Goal: Download file/media

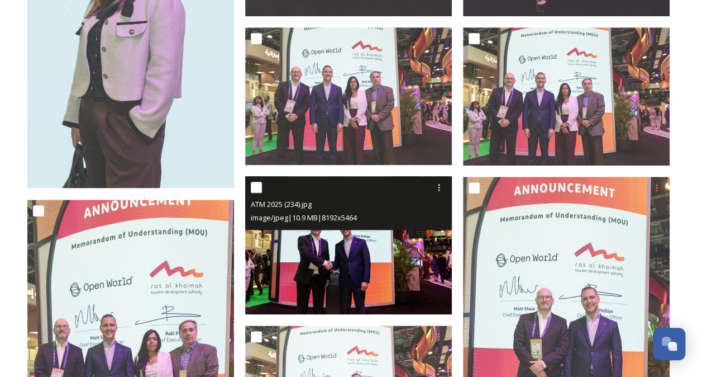
scroll to position [2626, 0]
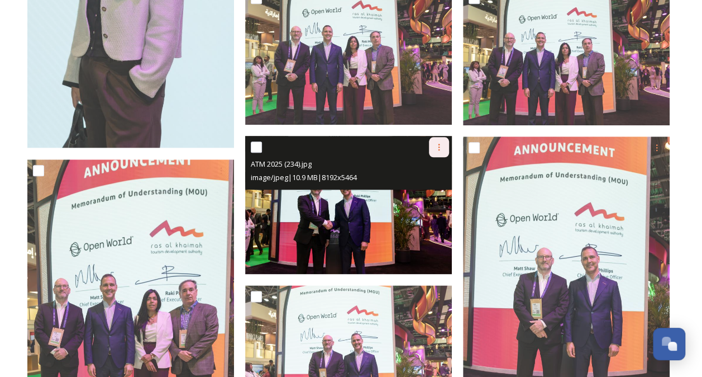
click at [440, 149] on icon at bounding box center [439, 146] width 9 height 9
click at [443, 187] on div "Download" at bounding box center [425, 194] width 45 height 22
click at [260, 145] on input "checkbox" at bounding box center [256, 146] width 11 height 11
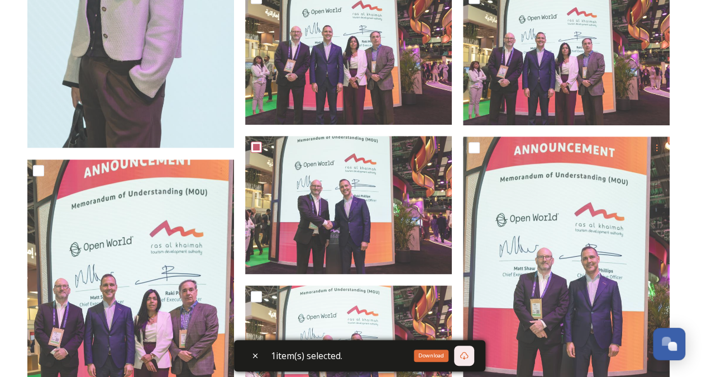
click at [467, 354] on icon at bounding box center [464, 355] width 9 height 9
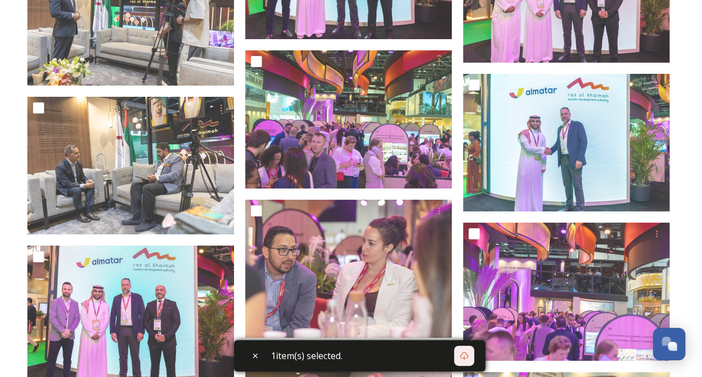
scroll to position [8438, 0]
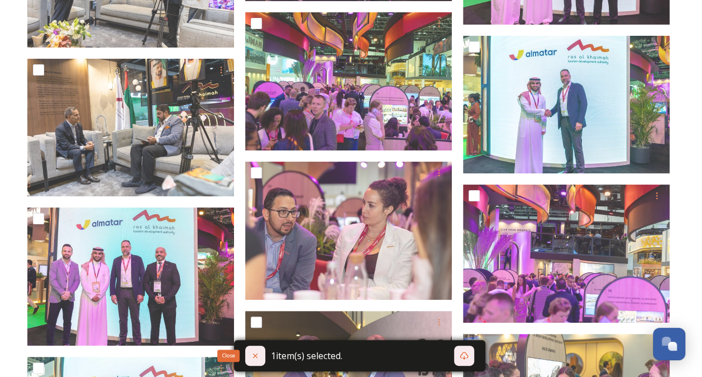
click at [256, 355] on icon at bounding box center [255, 355] width 9 height 9
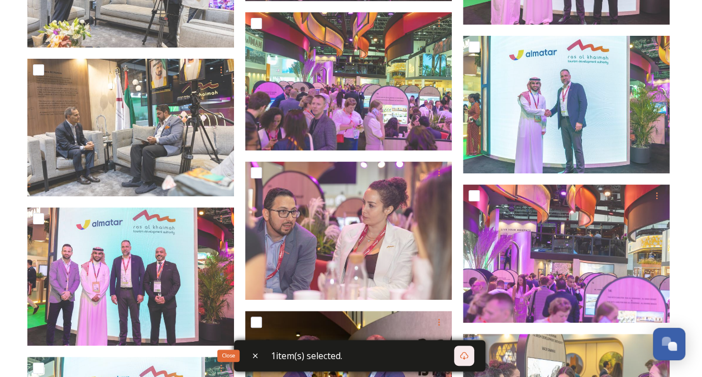
checkbox input "false"
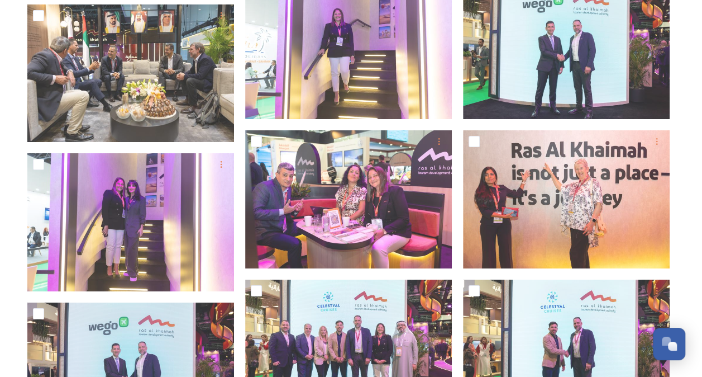
scroll to position [12629, 0]
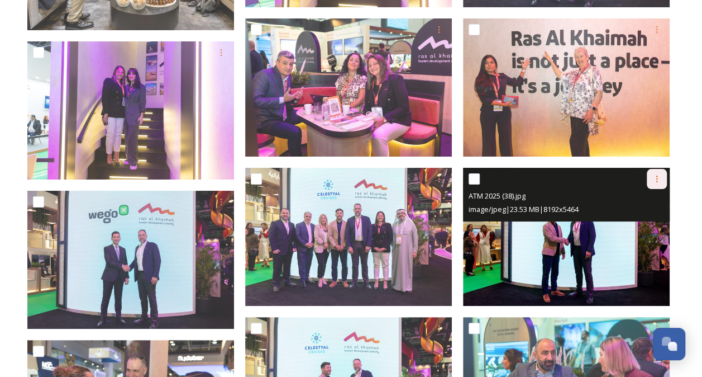
click at [659, 174] on icon at bounding box center [657, 178] width 9 height 9
click at [652, 226] on span "Download" at bounding box center [644, 225] width 34 height 11
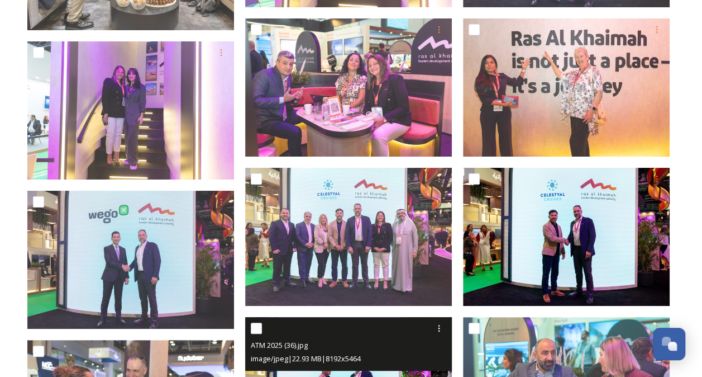
click at [258, 325] on input "checkbox" at bounding box center [256, 327] width 11 height 11
checkbox input "true"
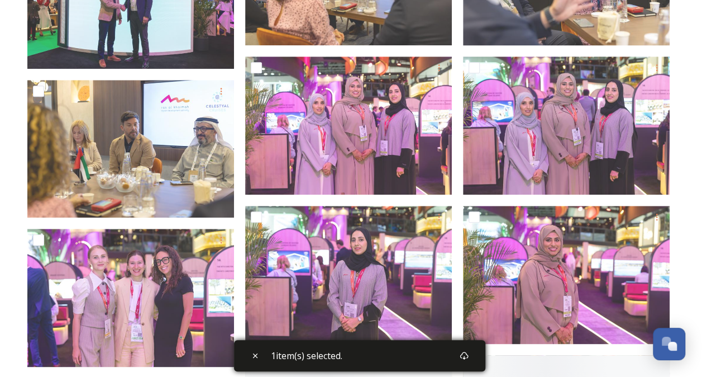
scroll to position [13187, 0]
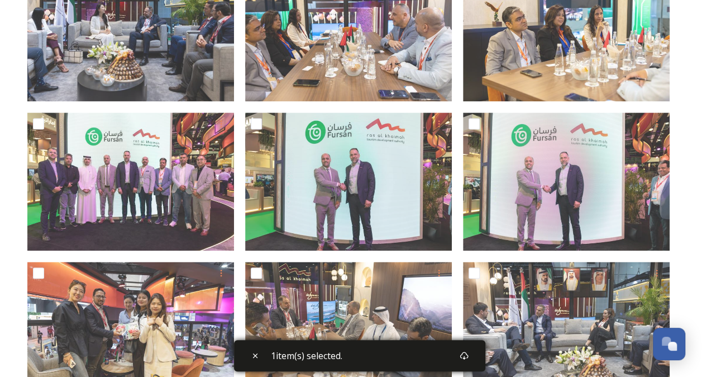
scroll to position [726, 0]
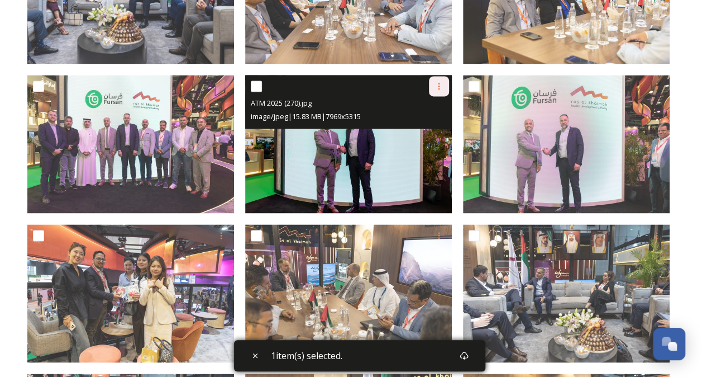
click at [443, 84] on div at bounding box center [439, 86] width 20 height 20
click at [427, 131] on span "Download" at bounding box center [426, 132] width 34 height 11
click at [440, 85] on icon at bounding box center [439, 86] width 9 height 9
click at [428, 135] on span "Download" at bounding box center [426, 132] width 34 height 11
click at [262, 84] on input "checkbox" at bounding box center [256, 85] width 11 height 11
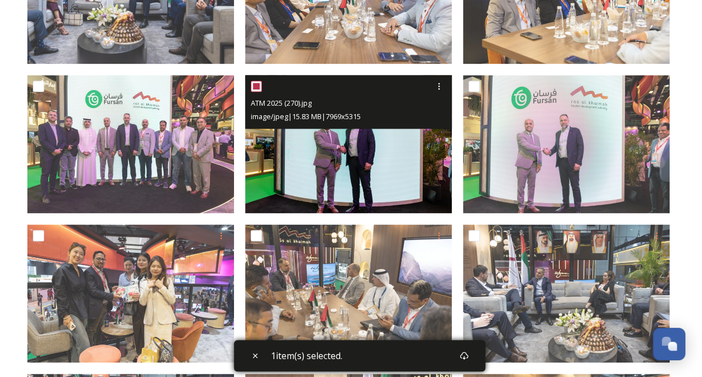
checkbox input "true"
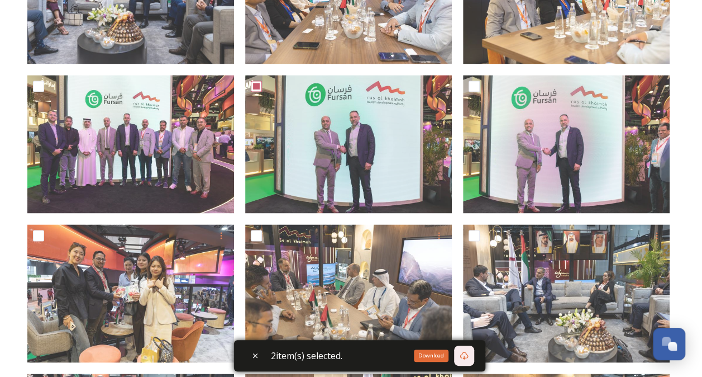
click at [465, 353] on icon at bounding box center [464, 355] width 9 height 9
click at [449, 357] on div "2 item(s) selected." at bounding box center [359, 355] width 251 height 31
click at [467, 354] on icon at bounding box center [464, 355] width 9 height 9
click at [430, 359] on div "2 item(s) selected." at bounding box center [359, 355] width 251 height 31
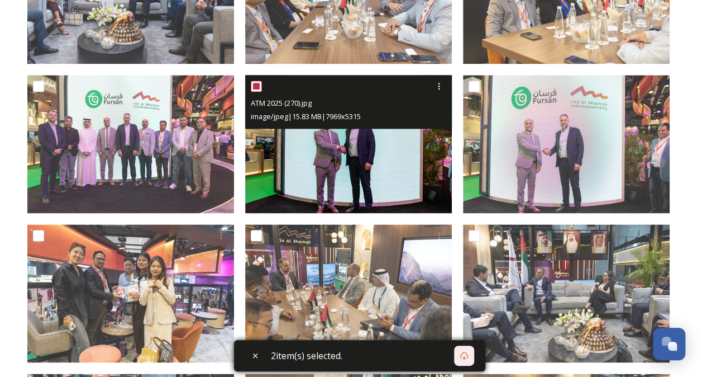
click at [422, 83] on div at bounding box center [350, 86] width 198 height 20
click at [387, 171] on img at bounding box center [348, 144] width 207 height 138
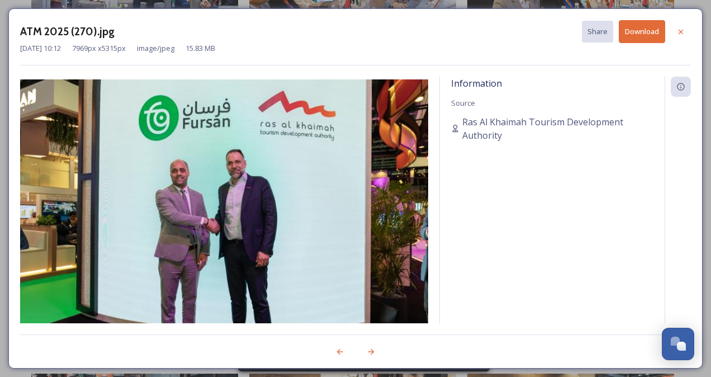
click at [635, 28] on button "Download" at bounding box center [642, 31] width 46 height 23
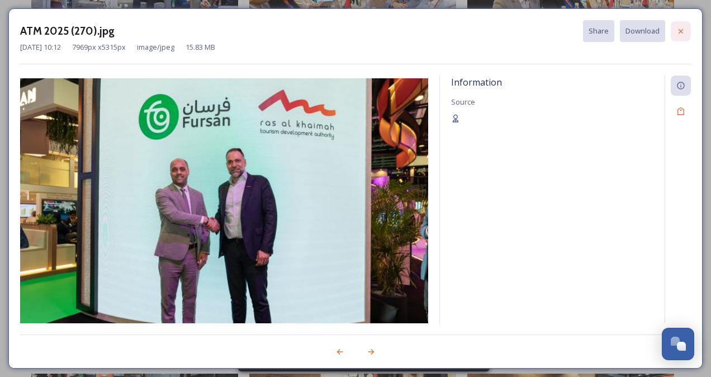
click at [683, 28] on icon at bounding box center [680, 31] width 9 height 9
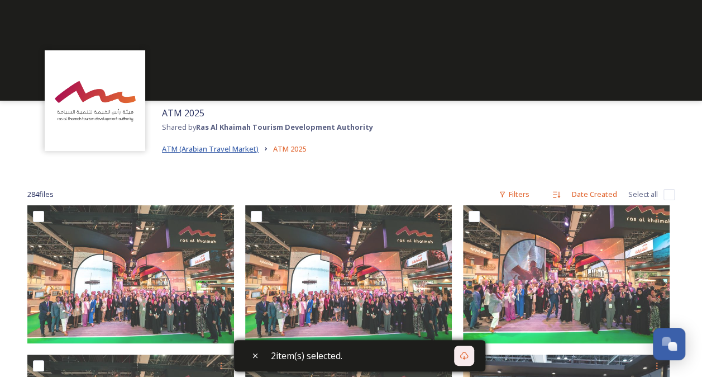
click at [231, 152] on span "ATM (Arabian Travel Market)" at bounding box center [210, 149] width 97 height 10
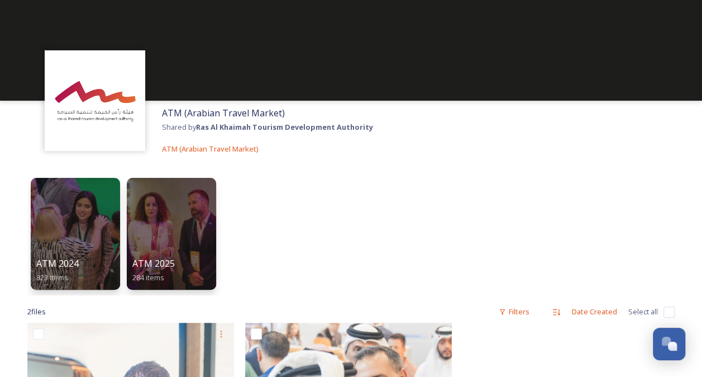
click at [132, 92] on img at bounding box center [94, 100] width 89 height 89
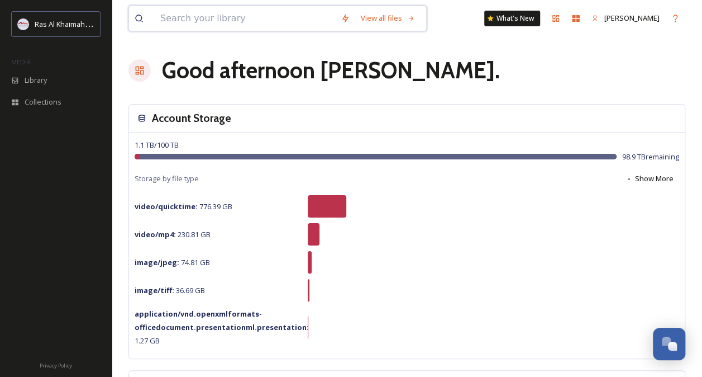
click at [160, 11] on input at bounding box center [245, 18] width 180 height 25
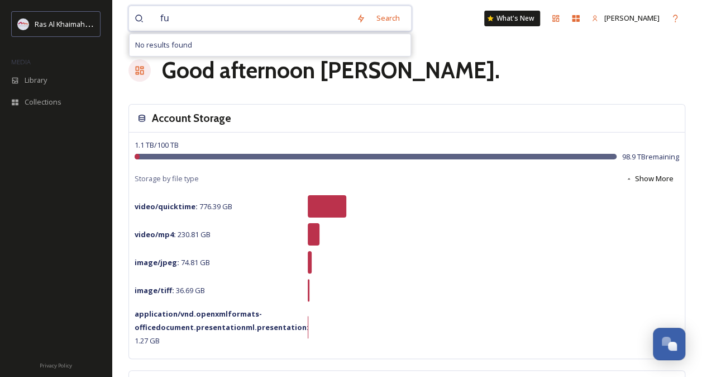
type input "f"
type input "MOU"
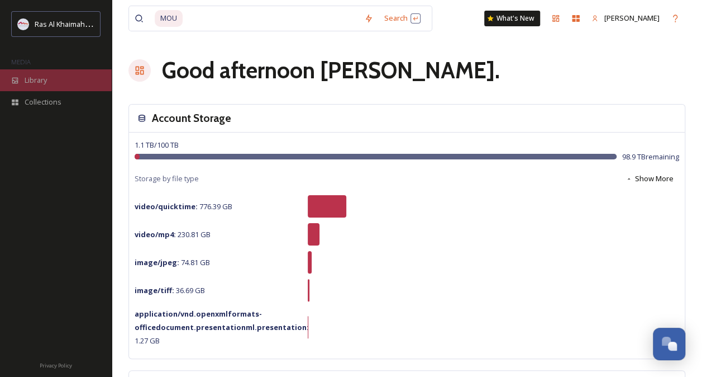
click at [48, 76] on div "Library" at bounding box center [56, 80] width 112 height 22
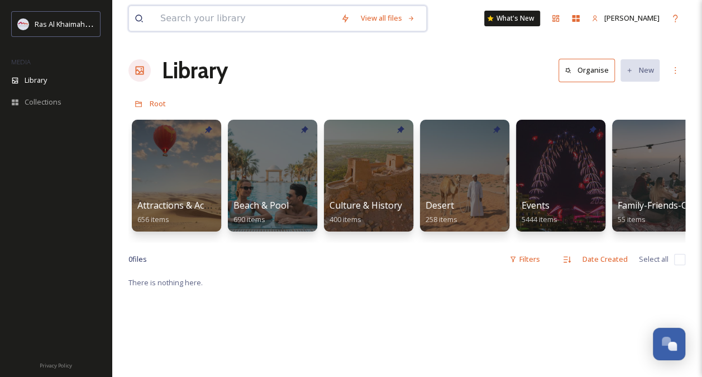
click at [266, 19] on input at bounding box center [245, 18] width 180 height 25
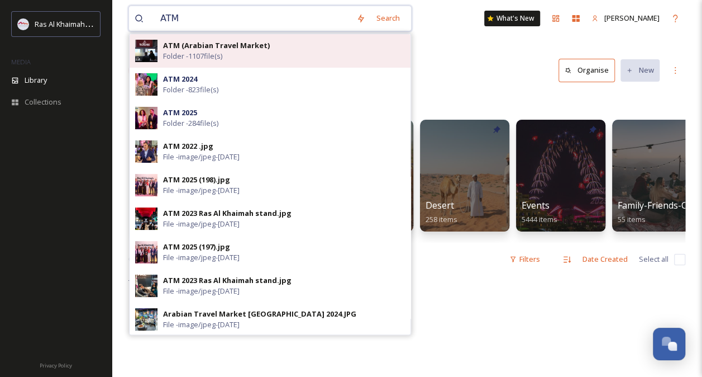
type input "ATM"
click at [331, 48] on div "ATM (Arabian Travel Market) Folder - 1107 file(s)" at bounding box center [284, 50] width 242 height 21
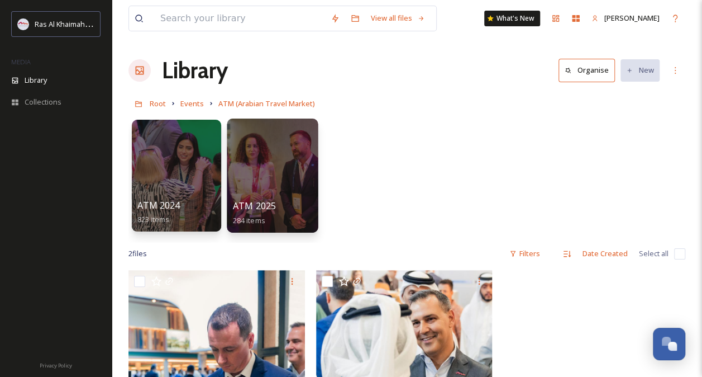
click at [261, 189] on div at bounding box center [272, 175] width 91 height 114
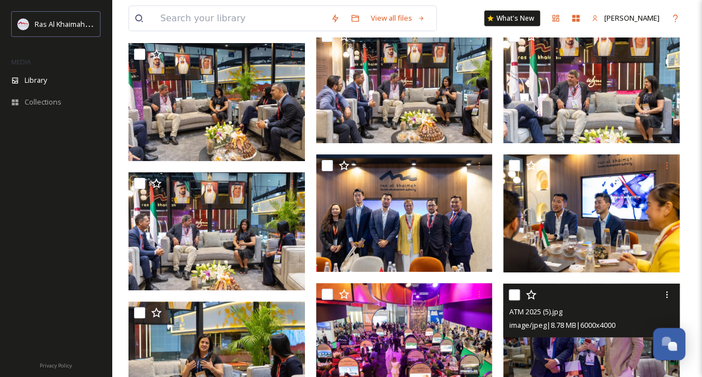
scroll to position [11838, 0]
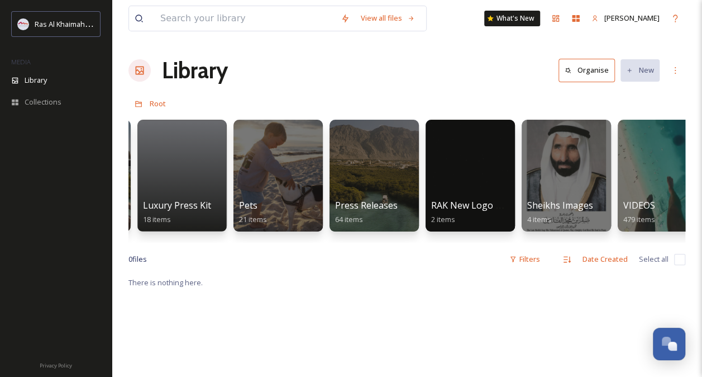
scroll to position [0, 2038]
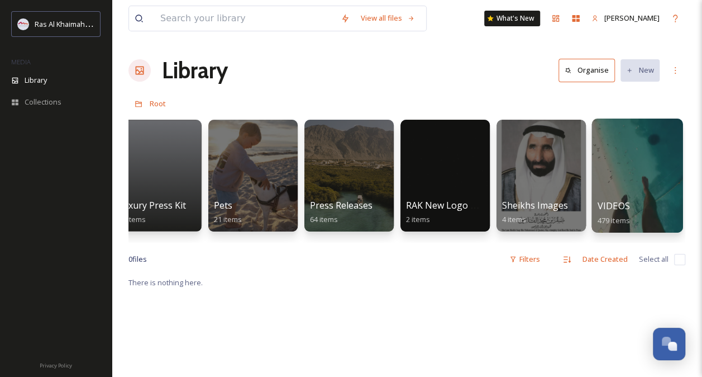
click at [652, 149] on div at bounding box center [637, 175] width 91 height 114
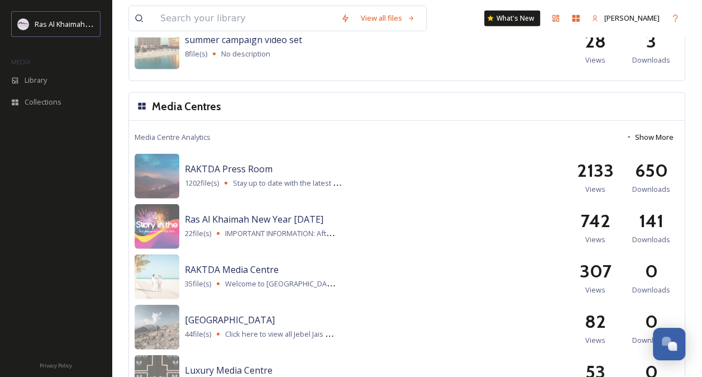
scroll to position [1454, 0]
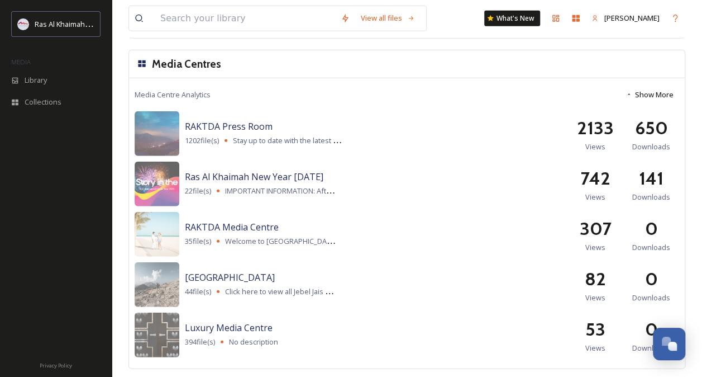
click at [522, 57] on div "Media Centres" at bounding box center [407, 64] width 556 height 28
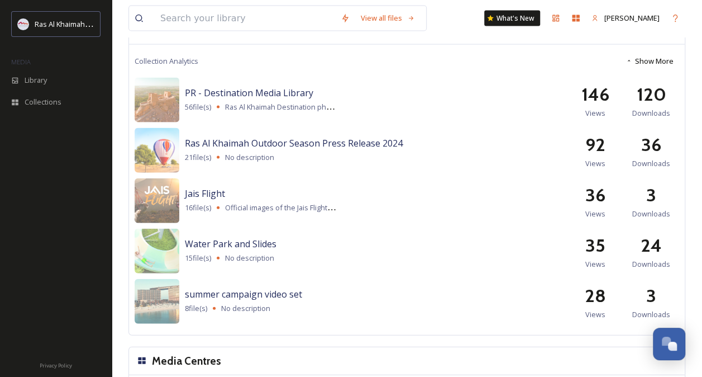
scroll to position [1175, 0]
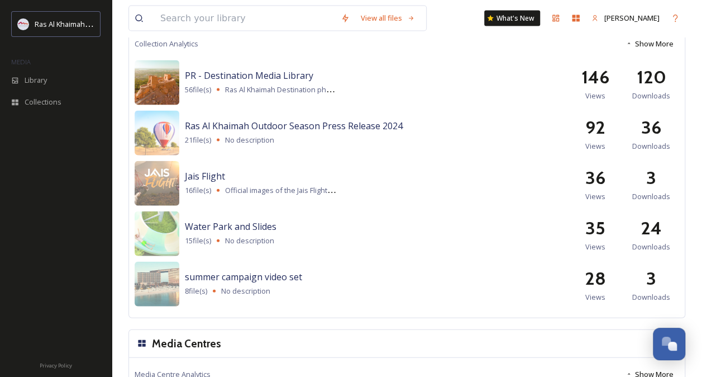
click at [172, 70] on img at bounding box center [157, 82] width 45 height 45
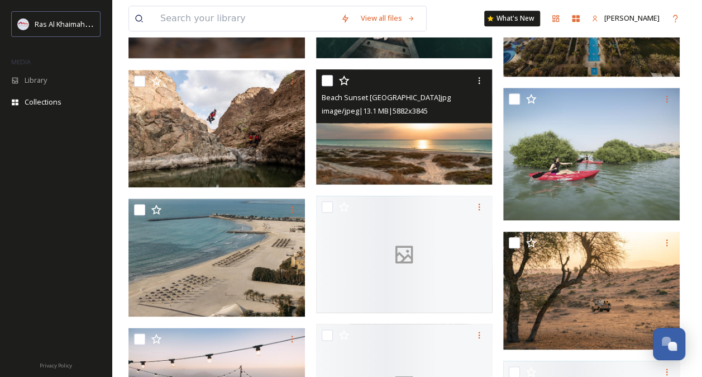
scroll to position [503, 0]
